Goal: Task Accomplishment & Management: Use online tool/utility

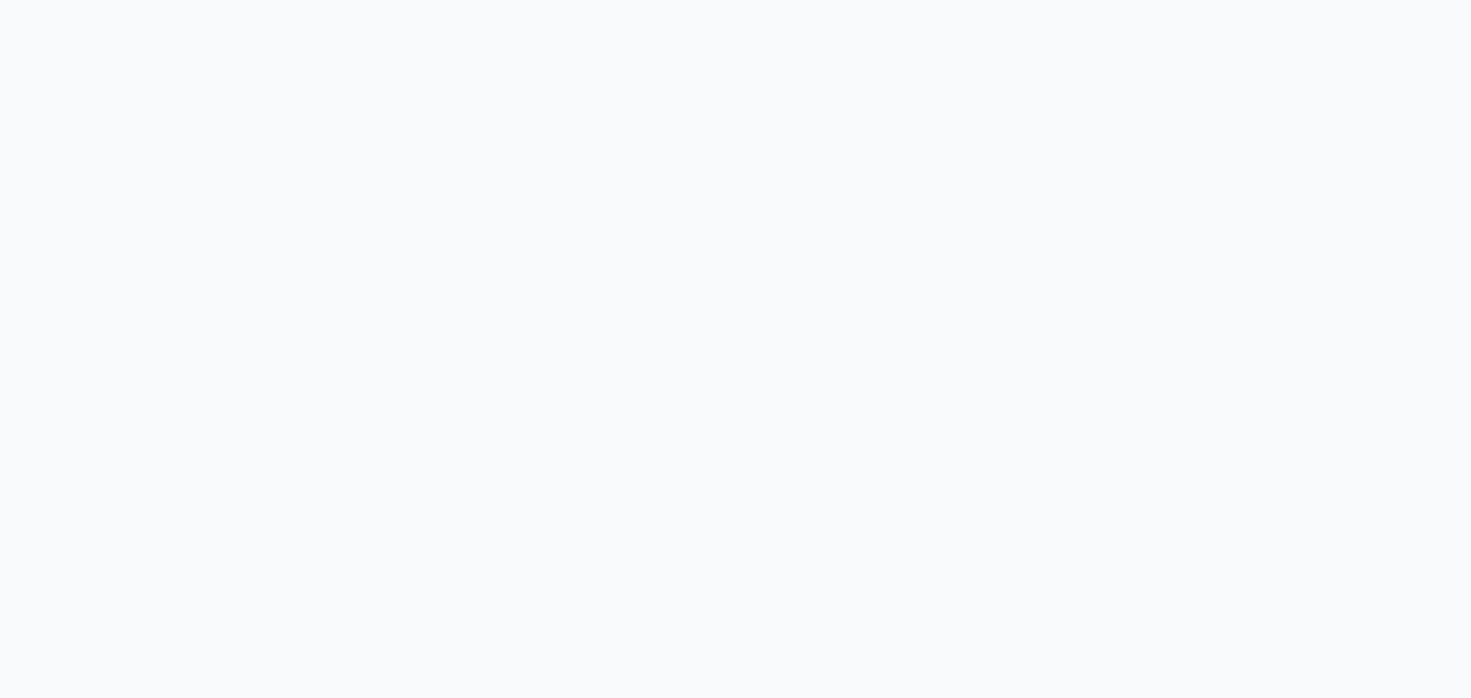
click at [757, 244] on body at bounding box center [735, 349] width 1471 height 698
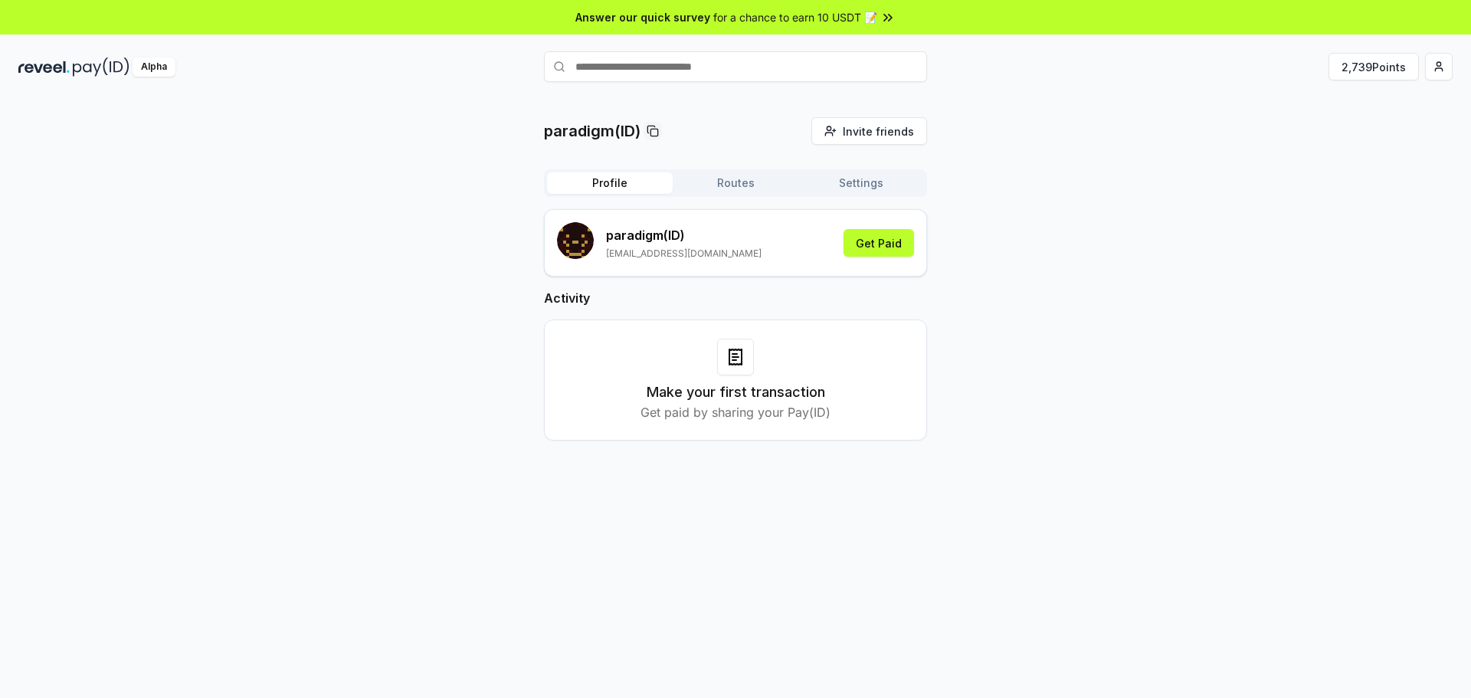
click at [1301, 279] on div "paradigm(ID) Invite friends Invite Profile Routes Settings paradigm (ID) nadzyr…" at bounding box center [735, 291] width 1434 height 348
click at [1366, 68] on button "2,739 Points" at bounding box center [1373, 67] width 90 height 28
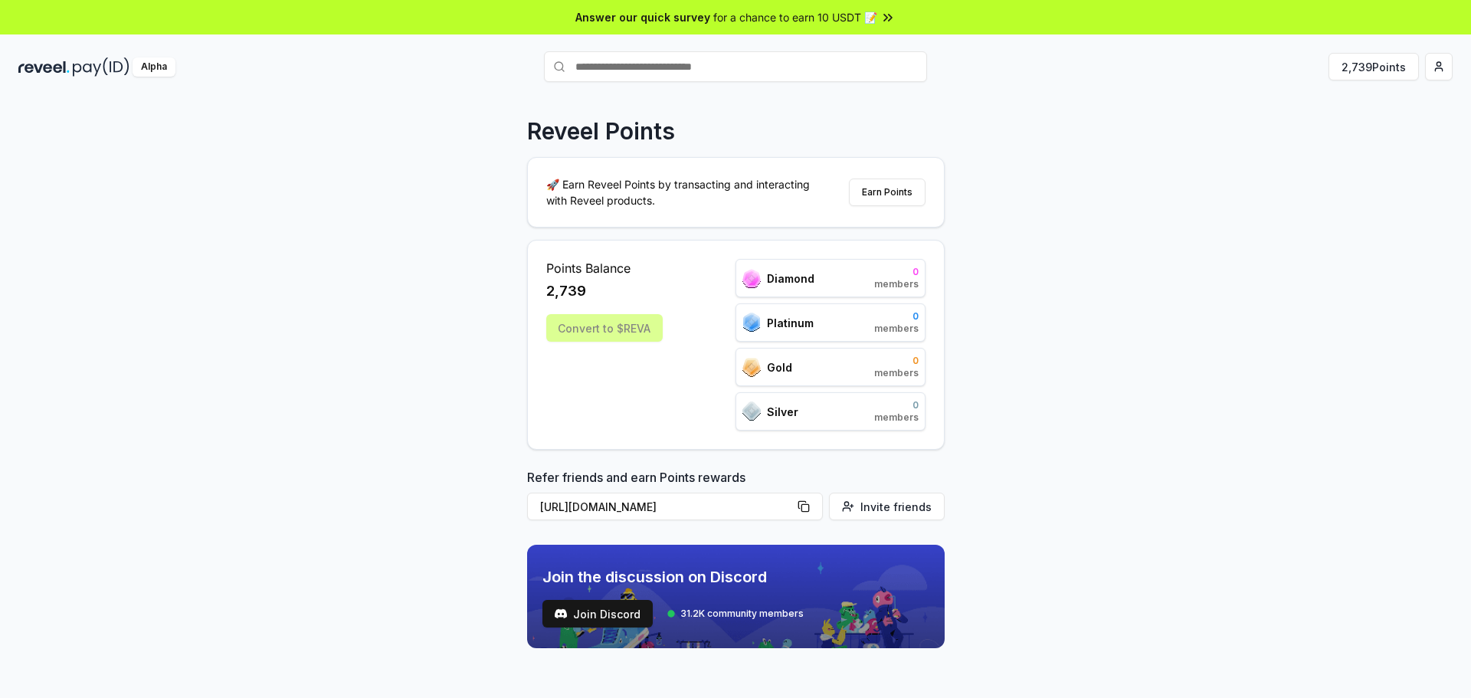
click at [622, 337] on div "Convert to $REVA" at bounding box center [604, 328] width 116 height 28
click at [613, 330] on div "Convert to $REVA" at bounding box center [604, 328] width 116 height 28
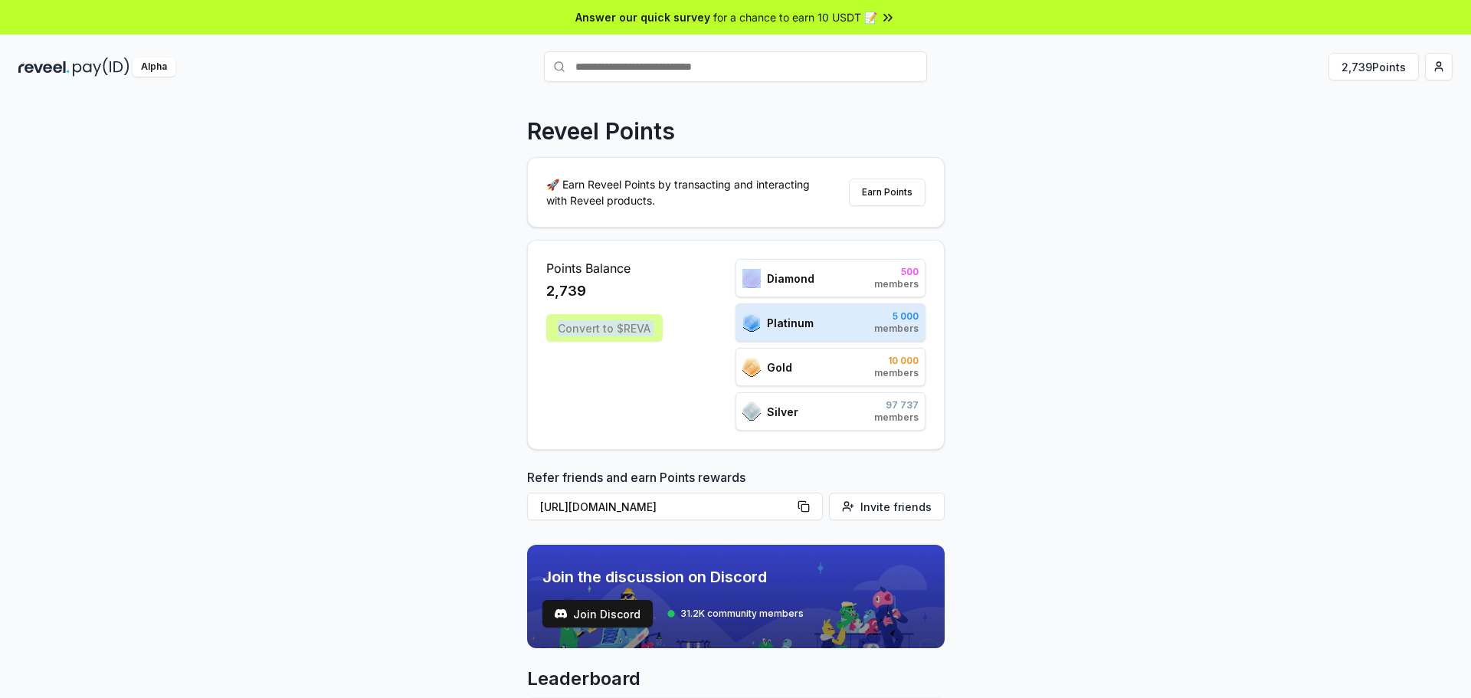
click at [613, 330] on div "Convert to $REVA" at bounding box center [604, 328] width 116 height 28
click at [611, 410] on div "Points Balance 2,739 Convert to $[PERSON_NAME]" at bounding box center [604, 345] width 116 height 172
